Goal: Transaction & Acquisition: Obtain resource

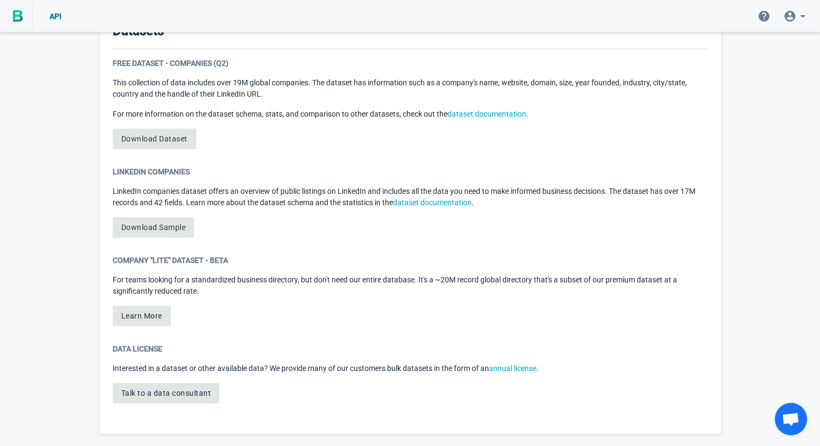
scroll to position [384, 0]
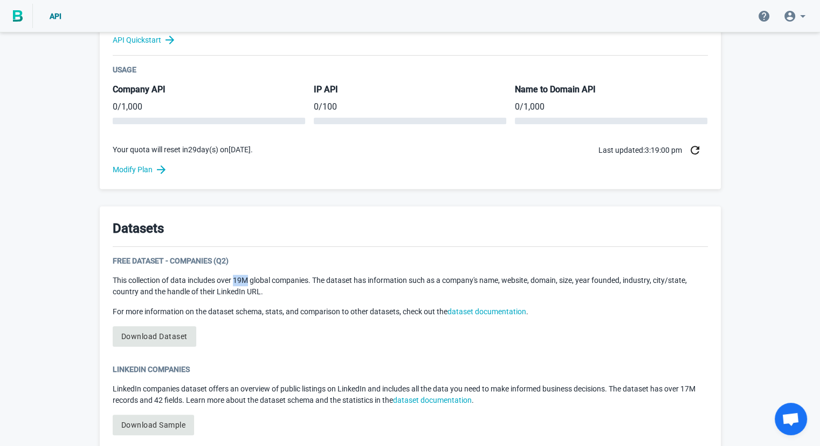
drag, startPoint x: 250, startPoint y: 278, endPoint x: 236, endPoint y: 277, distance: 14.1
click at [236, 277] on p "This collection of data includes over 19M global companies. The dataset has inf…" at bounding box center [410, 286] width 595 height 23
copy p "19M"
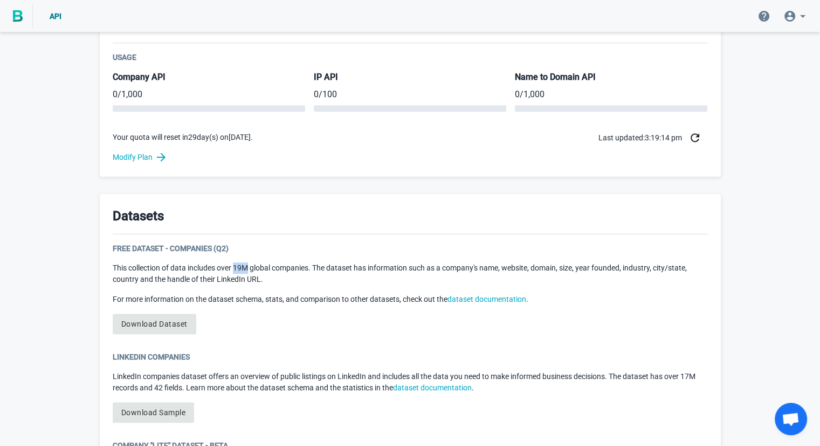
scroll to position [581, 0]
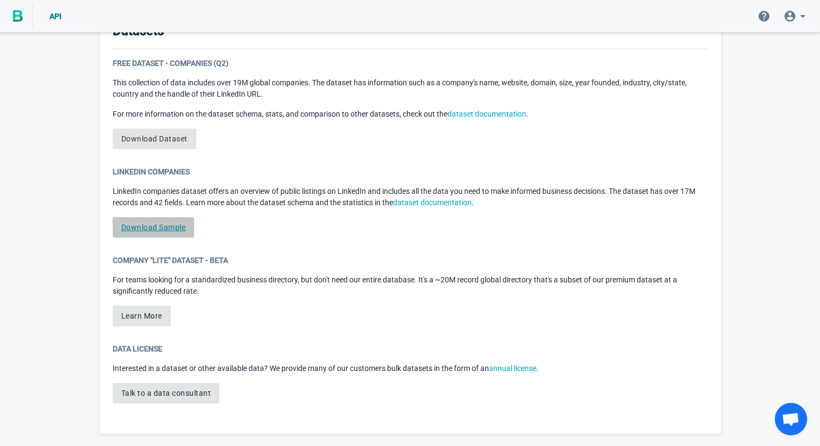
click at [133, 231] on link "Download Sample" at bounding box center [154, 227] width 82 height 20
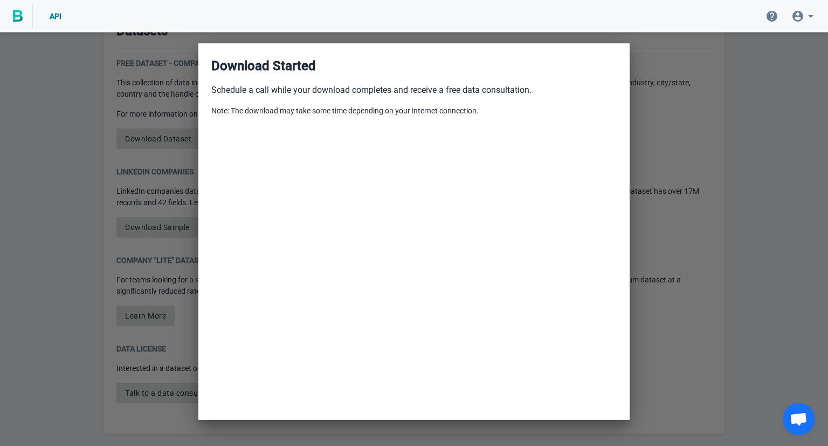
click at [742, 93] on div at bounding box center [414, 223] width 828 height 446
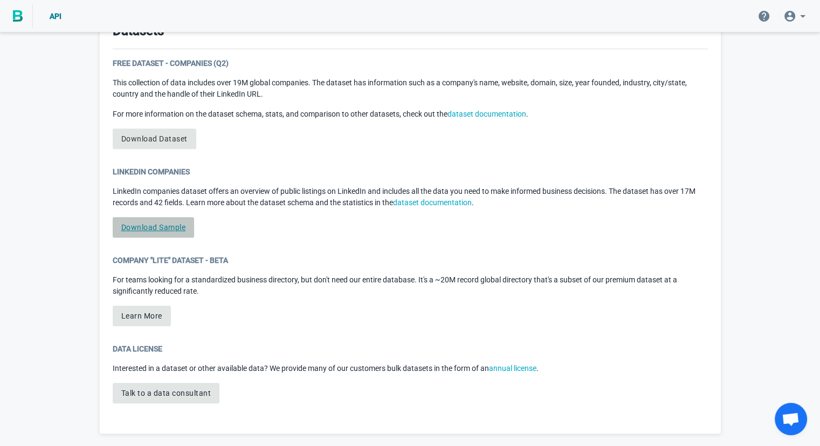
click at [168, 227] on link "Download Sample" at bounding box center [154, 227] width 82 height 20
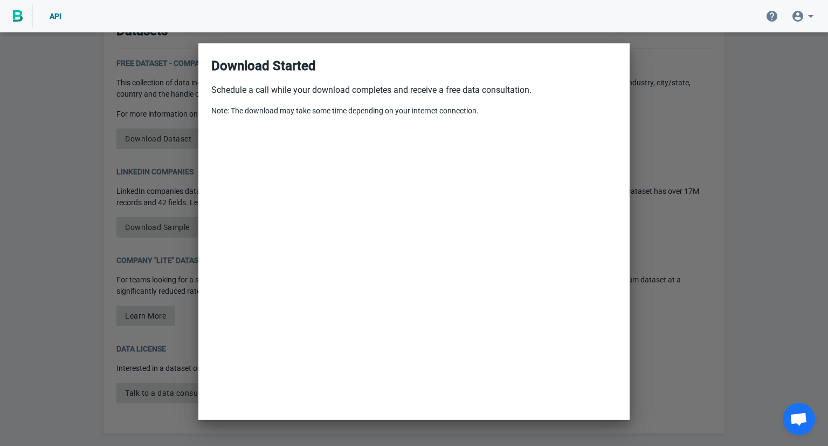
click at [712, 127] on div at bounding box center [414, 223] width 828 height 446
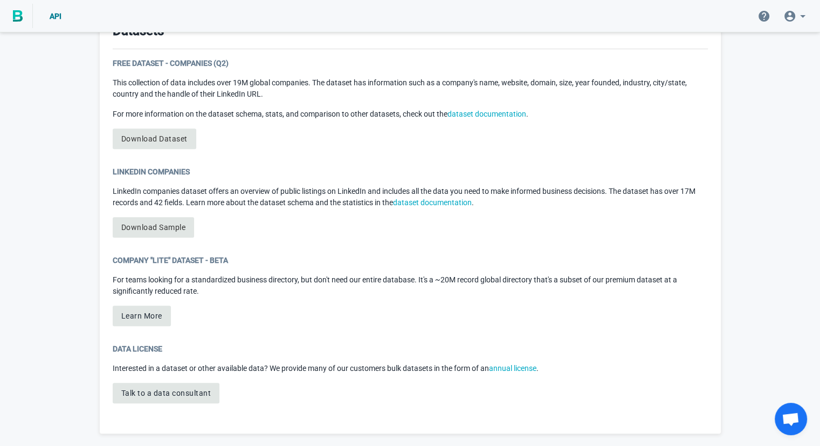
scroll to position [0, 0]
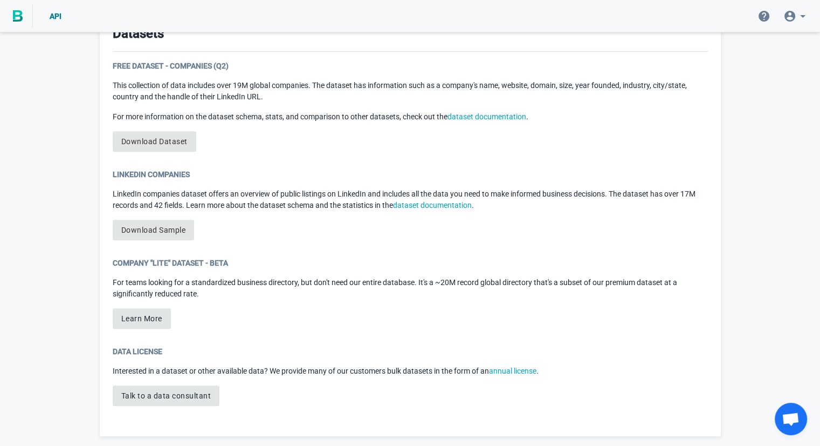
scroll to position [581, 0]
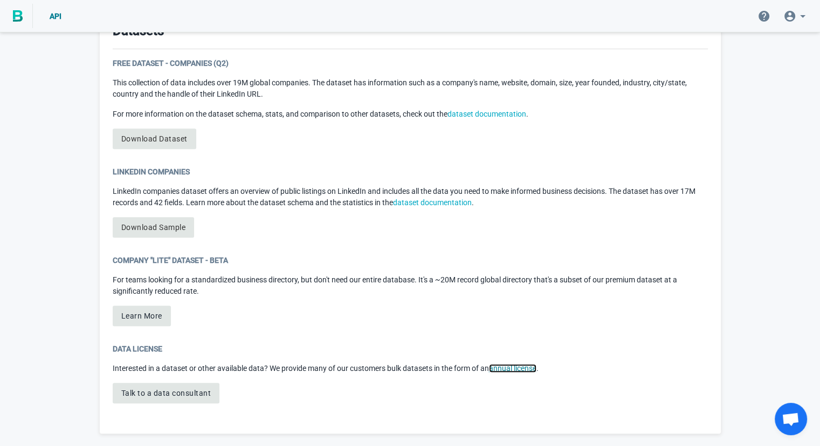
click at [506, 367] on link "annual license" at bounding box center [512, 368] width 47 height 9
